Goal: Use online tool/utility: Utilize a website feature to perform a specific function

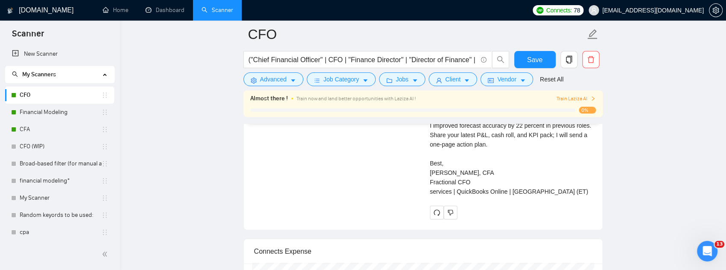
scroll to position [301, 0]
click at [28, 92] on link "CFO" at bounding box center [61, 94] width 82 height 17
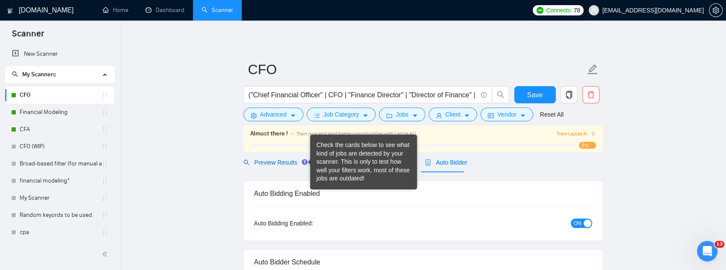
click at [285, 163] on span "Preview Results" at bounding box center [274, 162] width 62 height 7
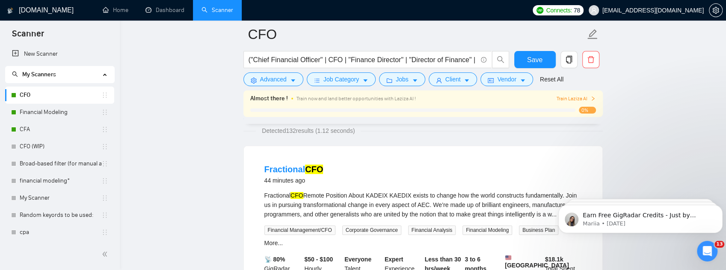
scroll to position [57, 0]
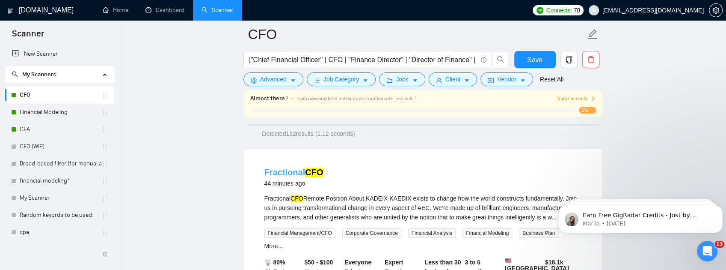
click at [286, 171] on link "Fractional CFO" at bounding box center [293, 171] width 59 height 9
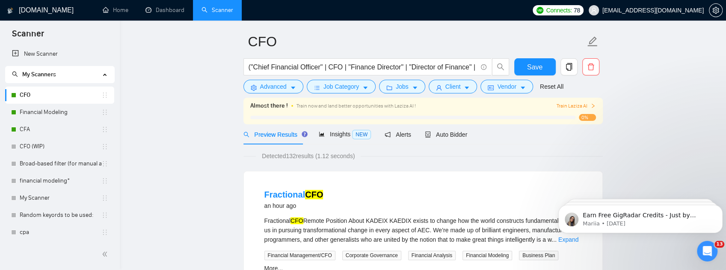
scroll to position [0, 0]
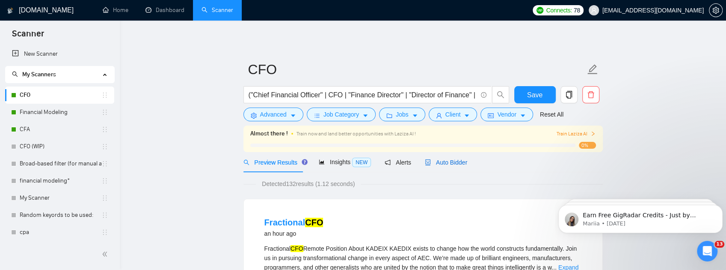
click at [448, 164] on span "Auto Bidder" at bounding box center [446, 162] width 42 height 7
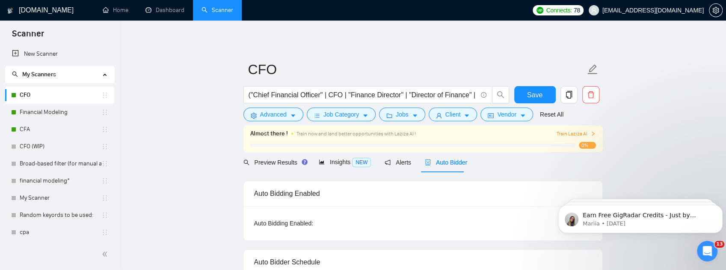
checkbox input "true"
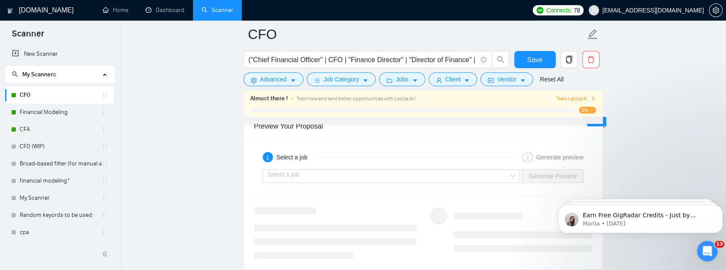
scroll to position [1683, 0]
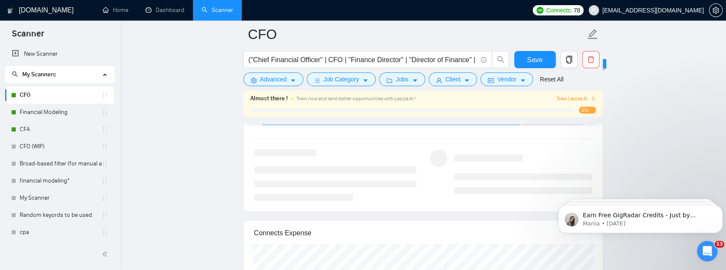
click at [444, 124] on input "search" at bounding box center [388, 118] width 241 height 13
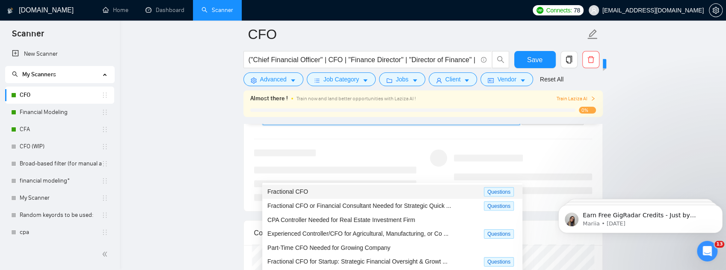
click at [358, 189] on div "Fractional CFO" at bounding box center [375, 192] width 216 height 10
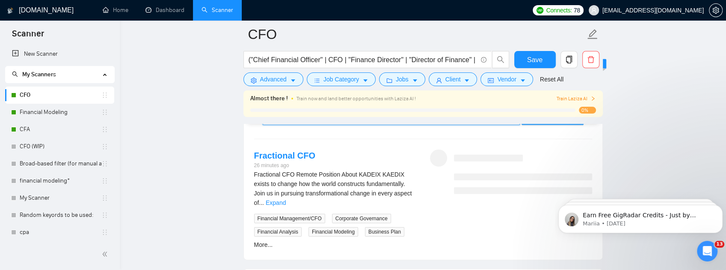
click at [558, 123] on span "Generate Preview" at bounding box center [552, 117] width 48 height 9
